Goal: Find specific page/section: Find specific page/section

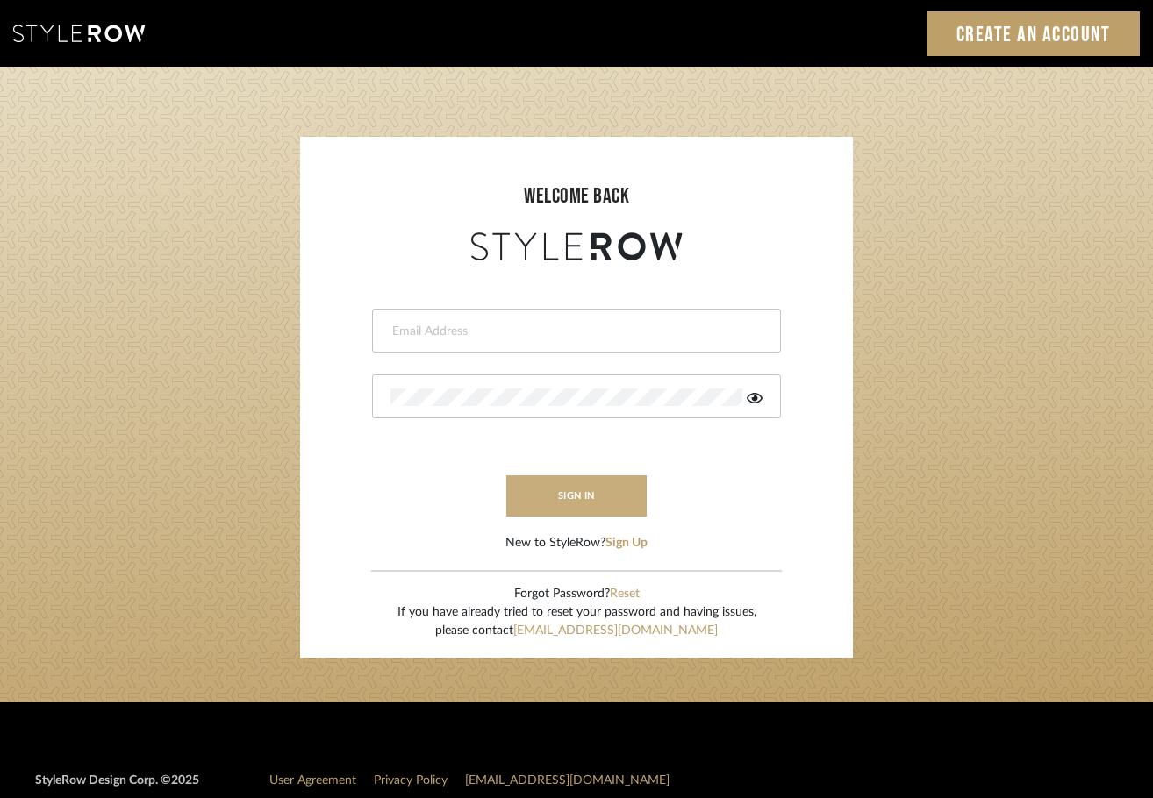
type input "[EMAIL_ADDRESS][DOMAIN_NAME]"
click at [623, 499] on button "sign in" at bounding box center [576, 495] width 140 height 41
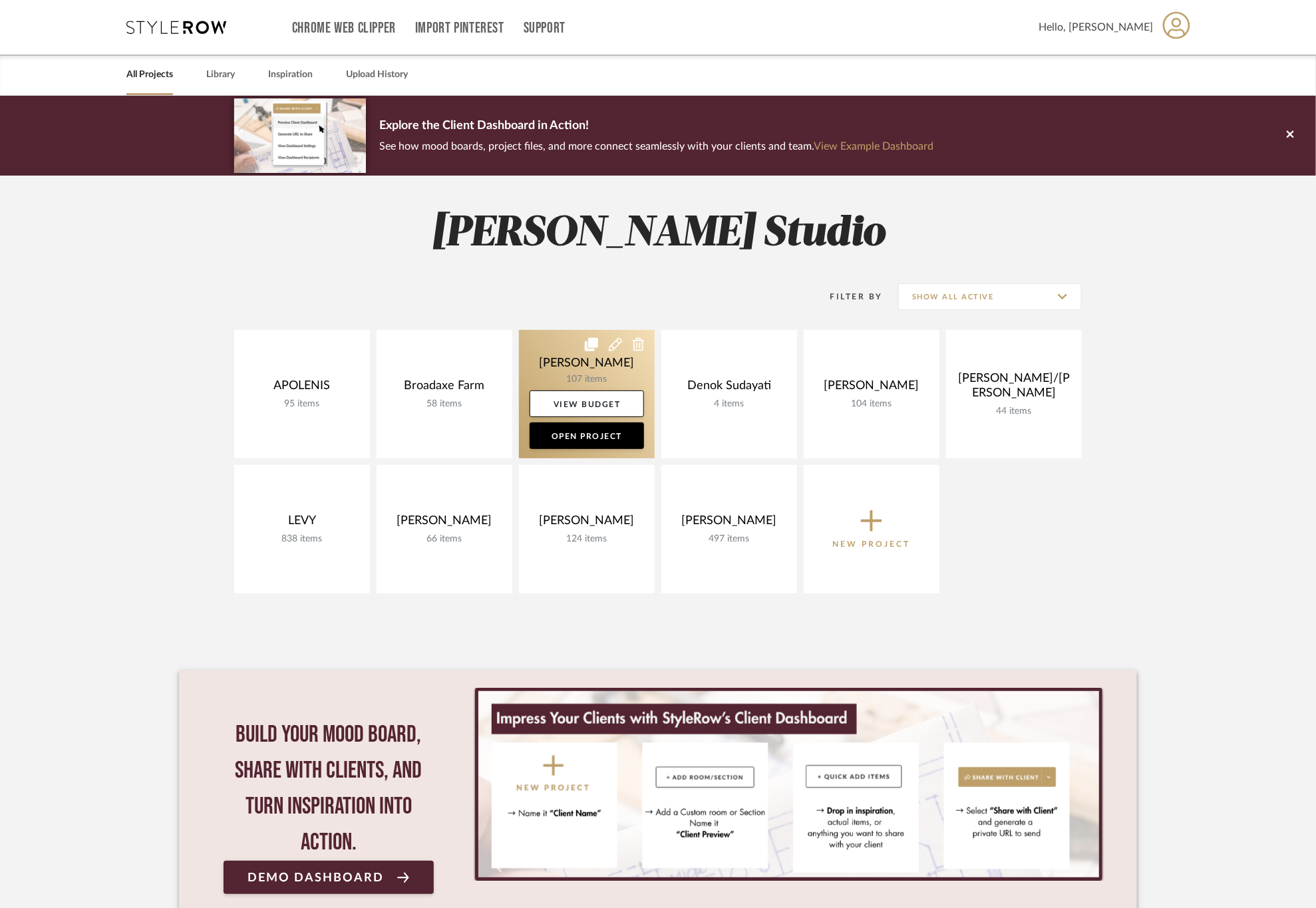
click at [554, 368] on link at bounding box center [586, 394] width 136 height 128
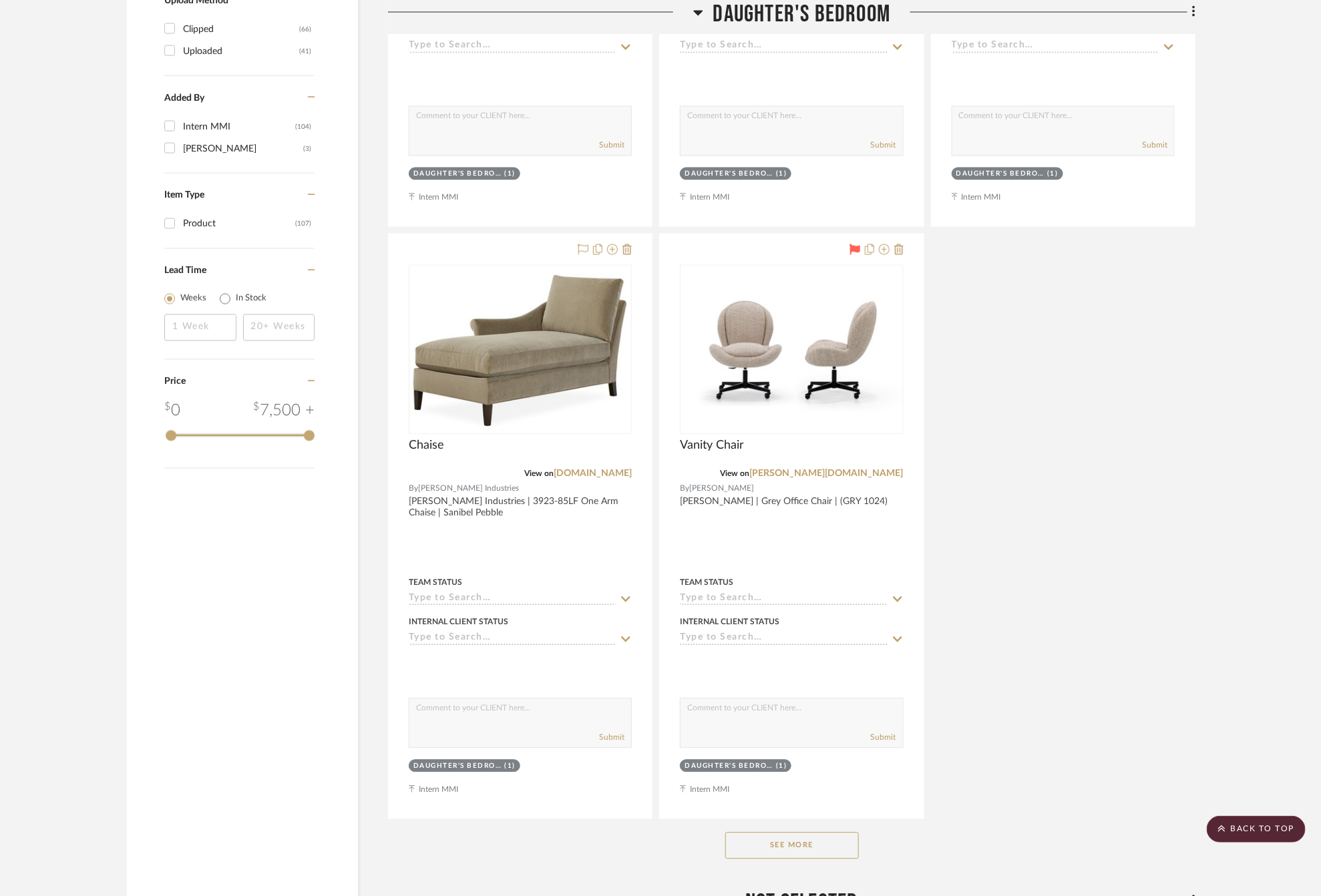
scroll to position [1602, 0]
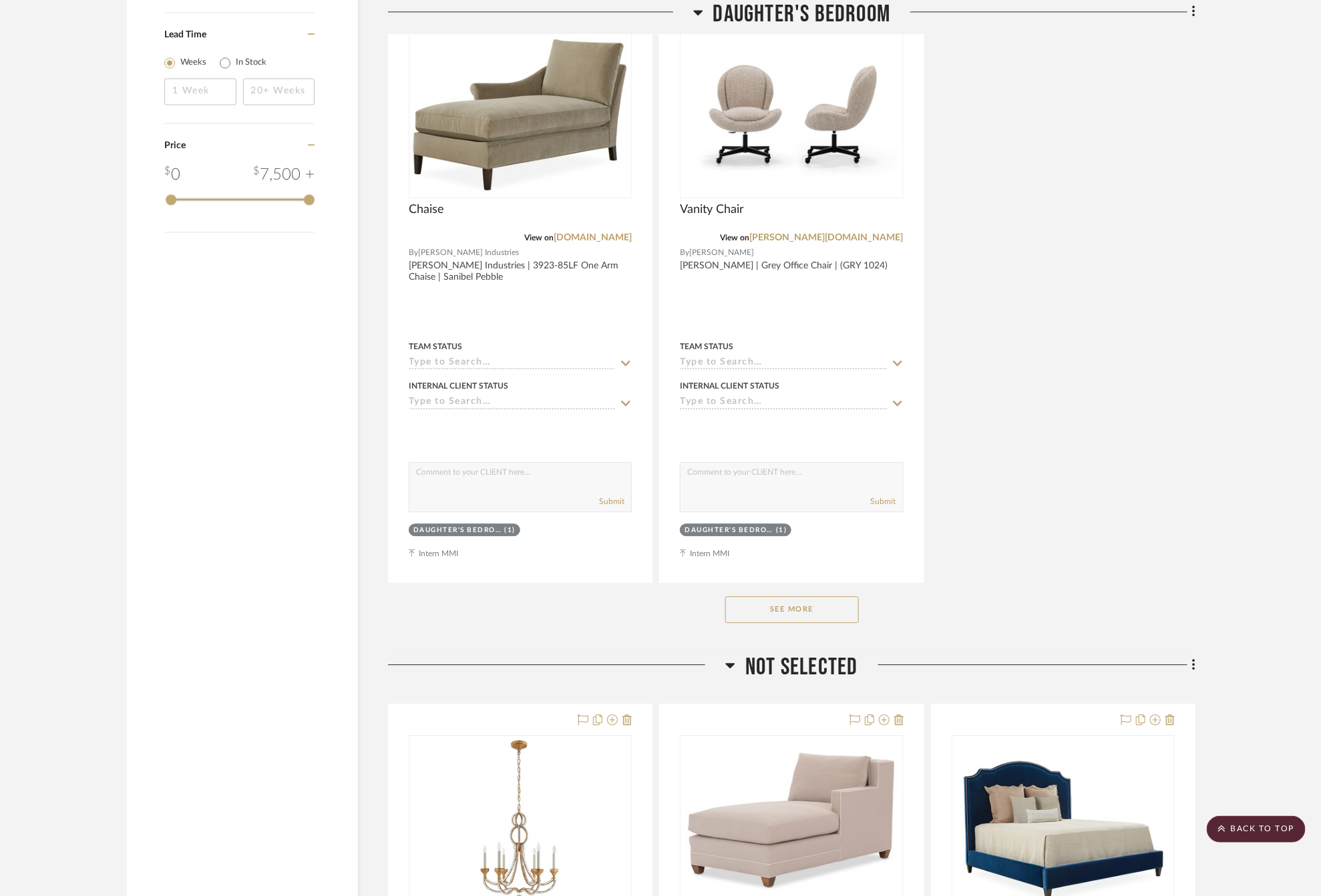
click at [797, 611] on button "See More" at bounding box center [792, 609] width 133 height 27
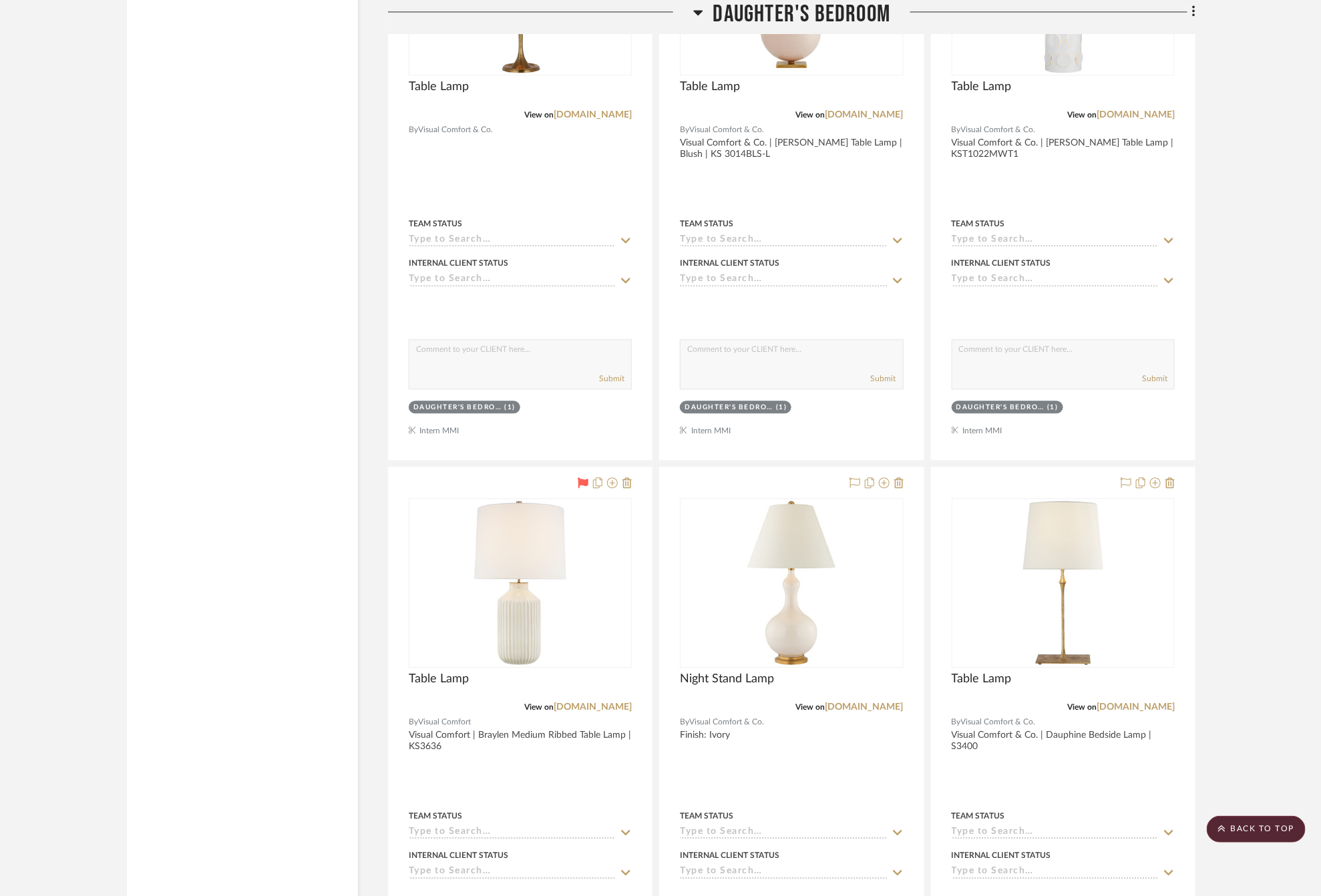
scroll to position [9615, 0]
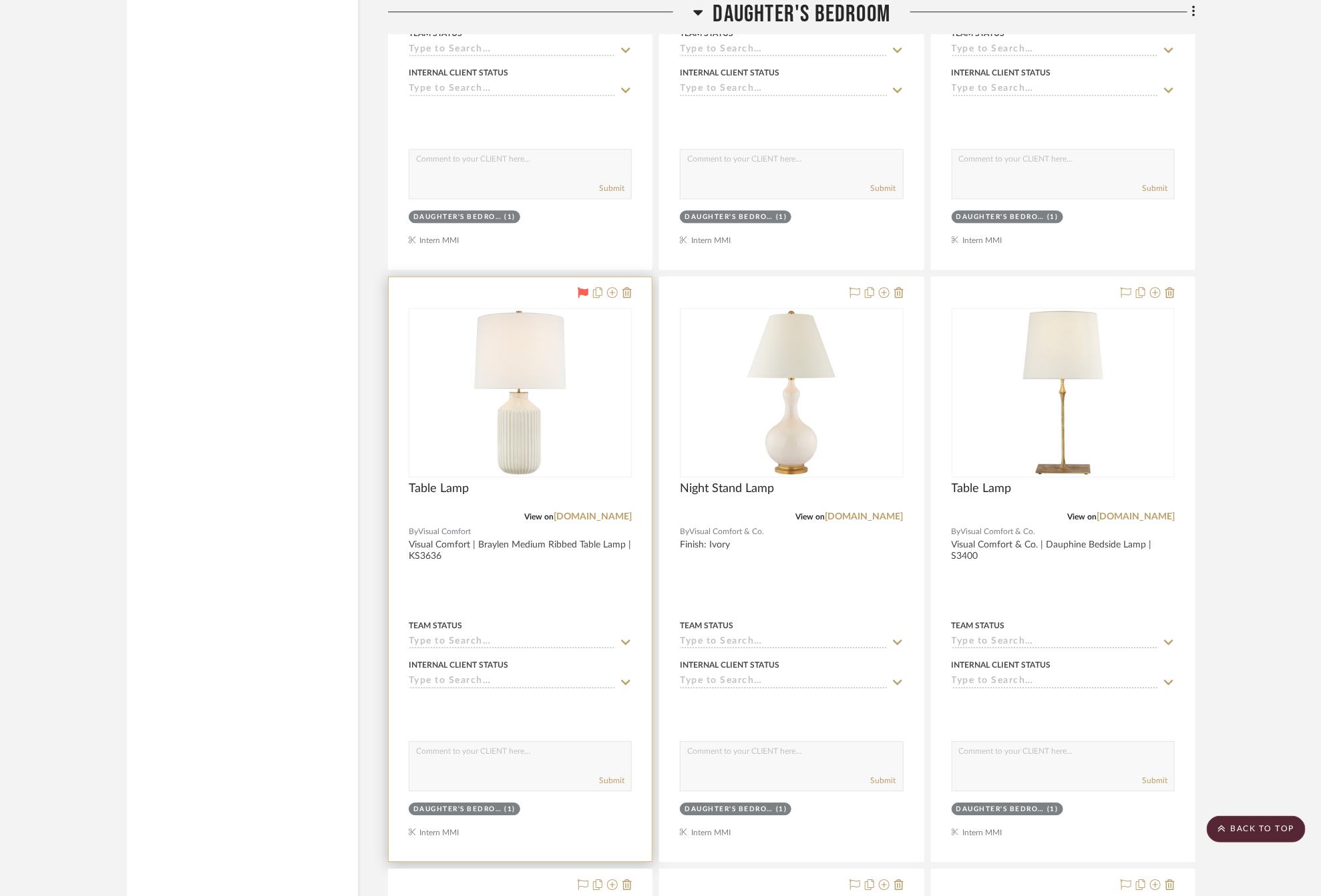
click at [512, 613] on div at bounding box center [520, 569] width 263 height 584
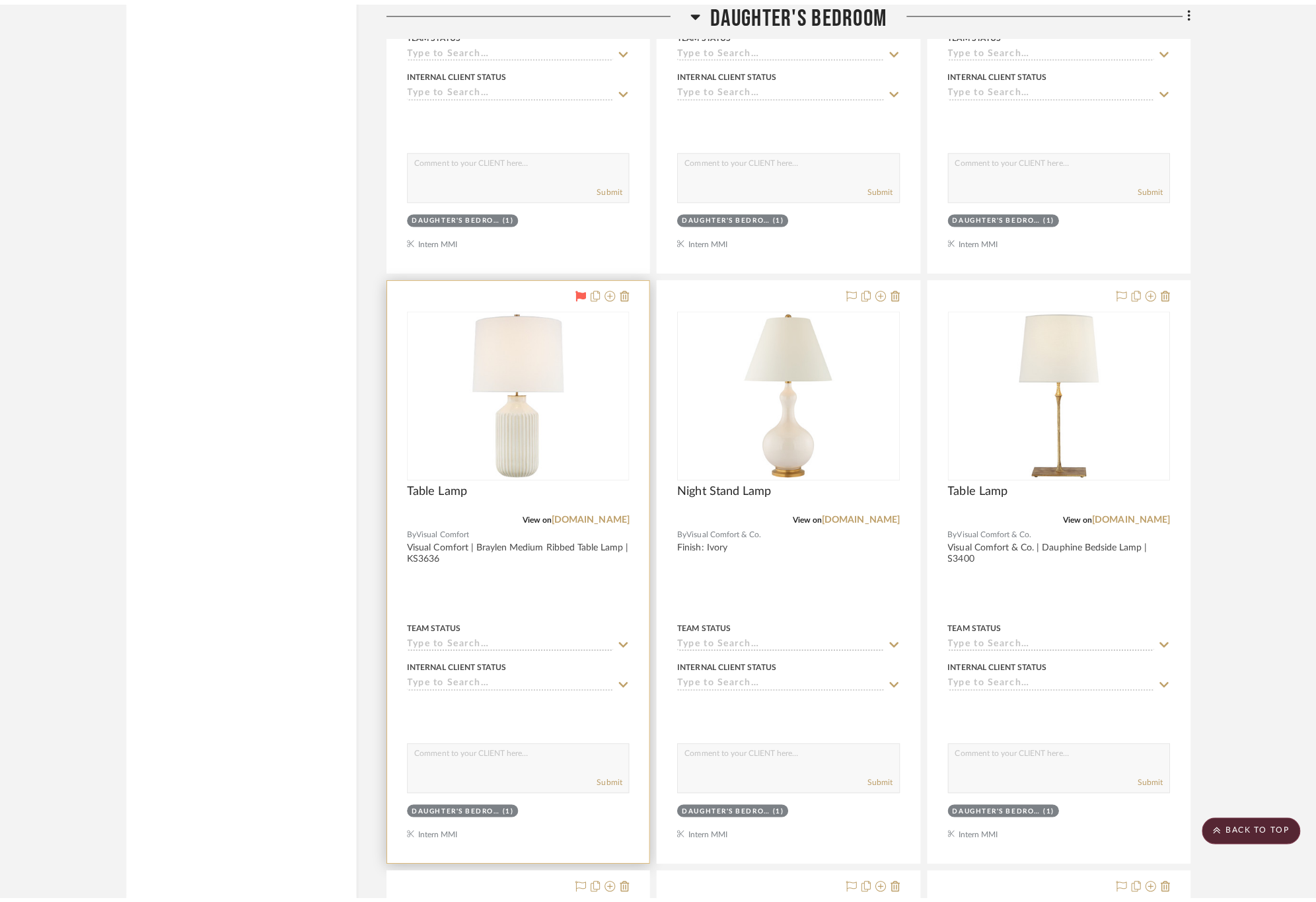
scroll to position [0, 0]
